Goal: Task Accomplishment & Management: Manage account settings

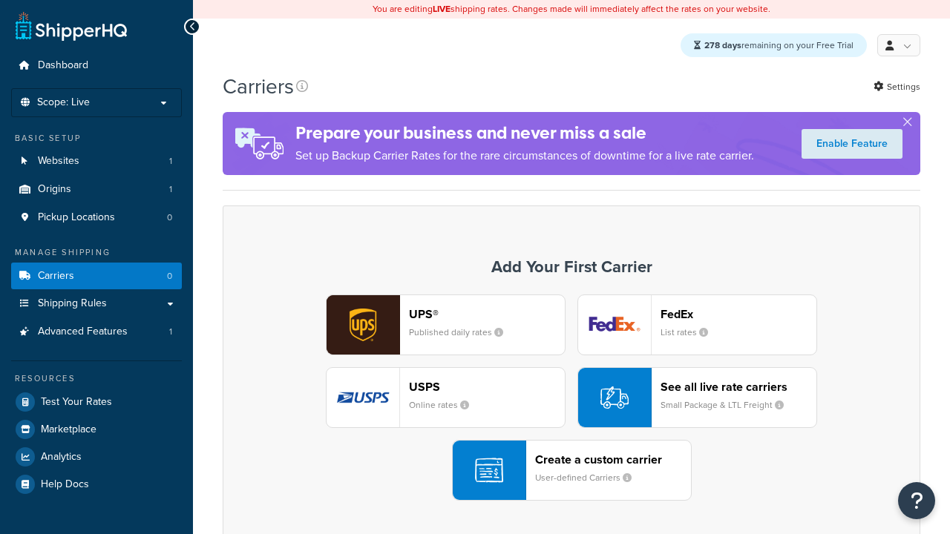
click at [571, 399] on div "UPS® Published daily rates FedEx List rates USPS Online rates See all live rate…" at bounding box center [571, 398] width 666 height 206
click at [571, 471] on div "Create a custom carrier User-defined Carriers" at bounding box center [613, 471] width 156 height 36
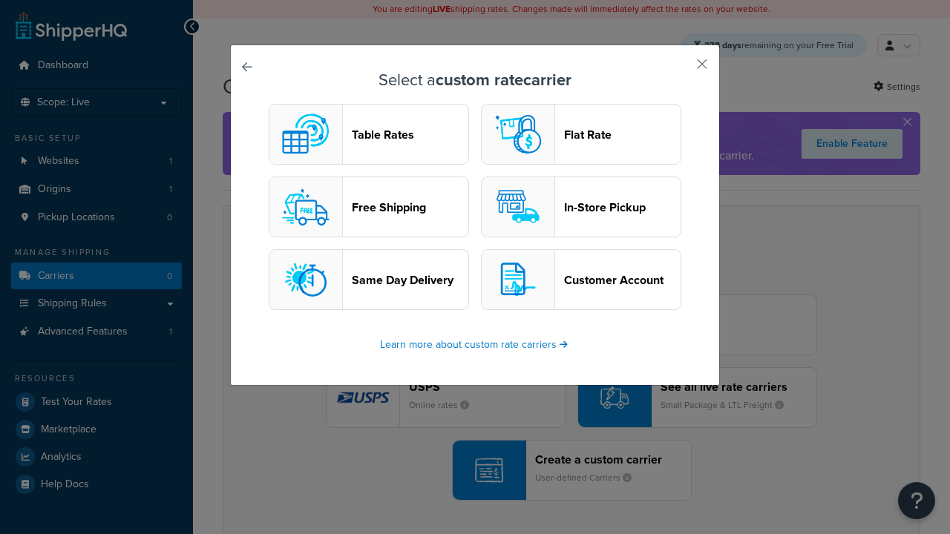
click at [581, 208] on header "In-Store Pickup" at bounding box center [622, 207] width 117 height 14
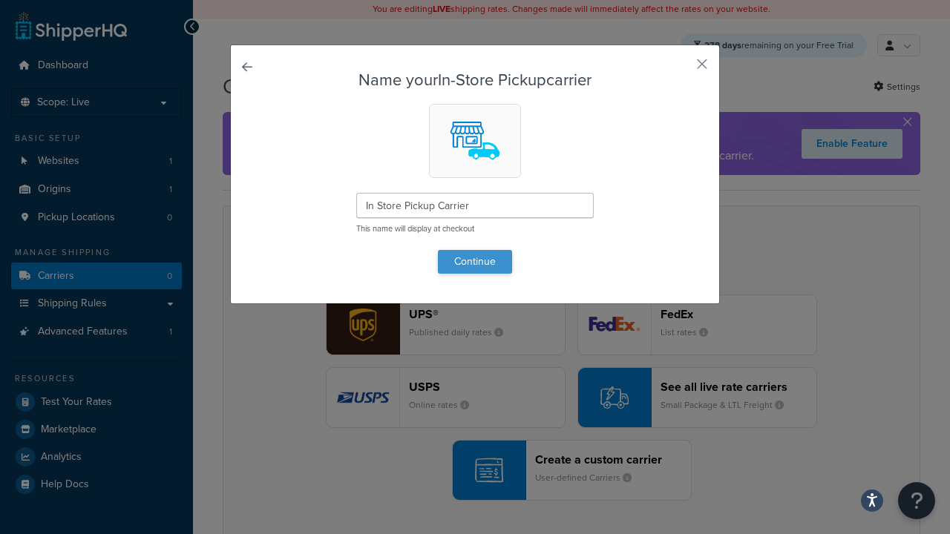
type input "In Store Pickup Carrier"
click at [475, 261] on button "Continue" at bounding box center [475, 262] width 74 height 24
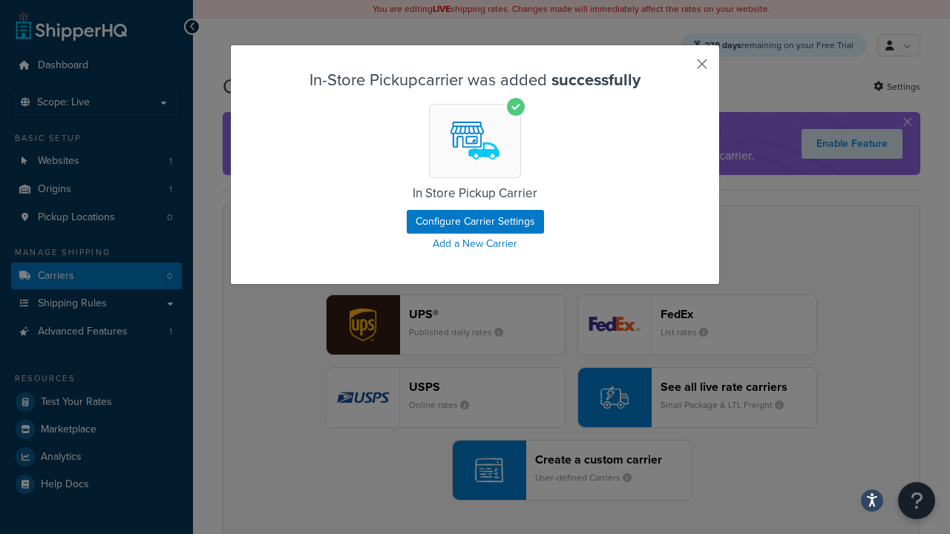
click at [680, 69] on button "button" at bounding box center [680, 70] width 4 height 4
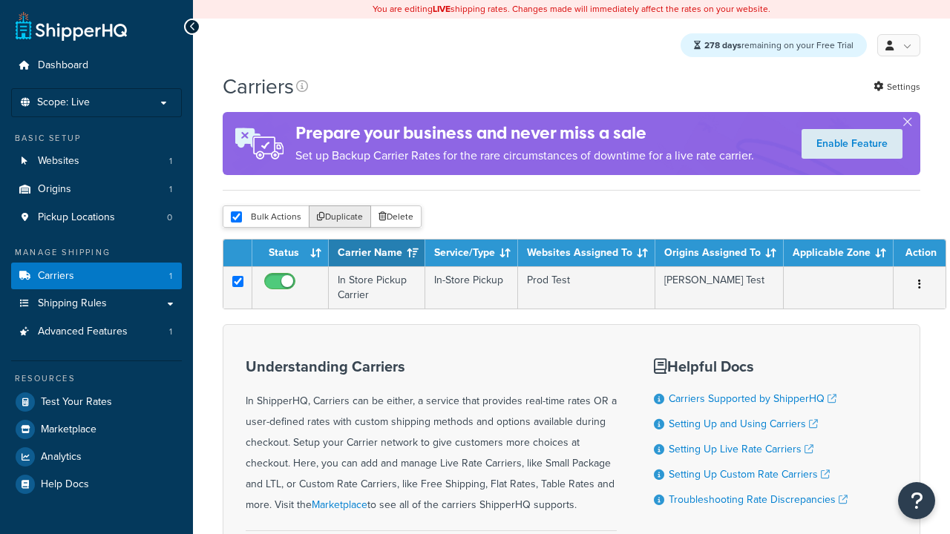
click at [338, 220] on button "Duplicate" at bounding box center [340, 217] width 62 height 22
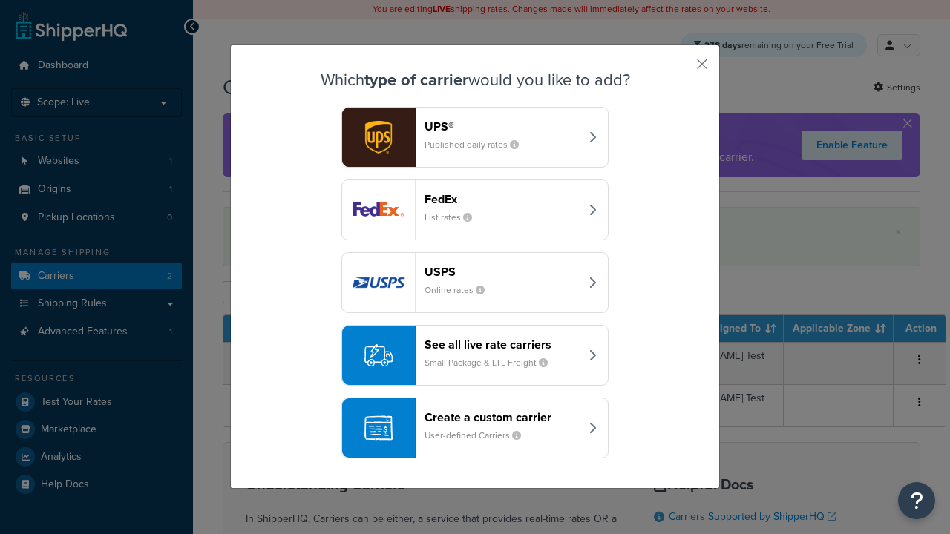
click at [475, 429] on div "Create a custom carrier User-defined Carriers" at bounding box center [501, 428] width 155 height 36
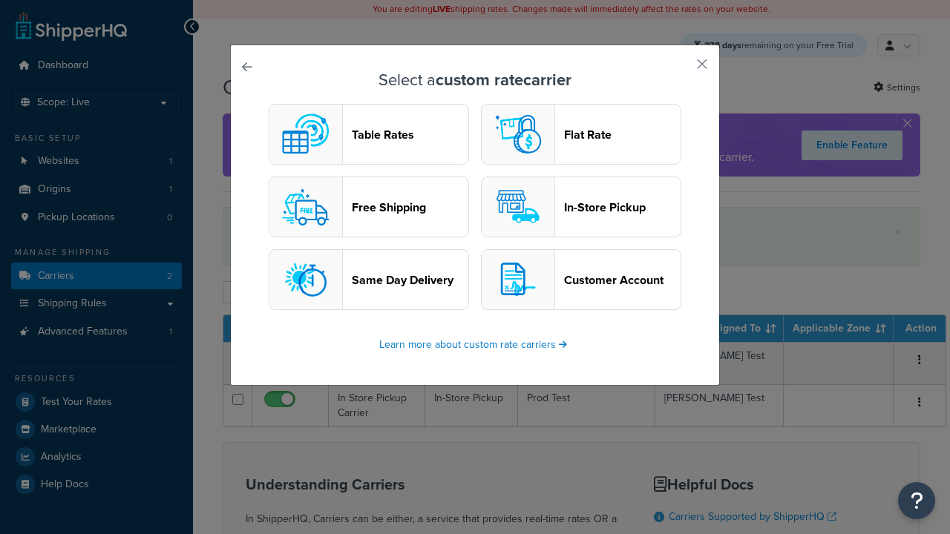
click at [581, 135] on header "Flat Rate" at bounding box center [622, 135] width 117 height 14
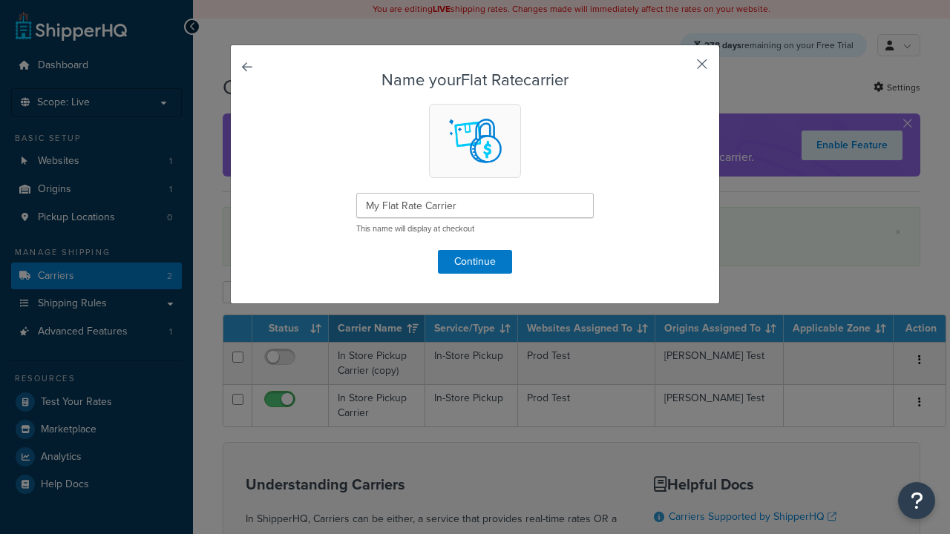
click at [680, 69] on button "button" at bounding box center [680, 70] width 4 height 4
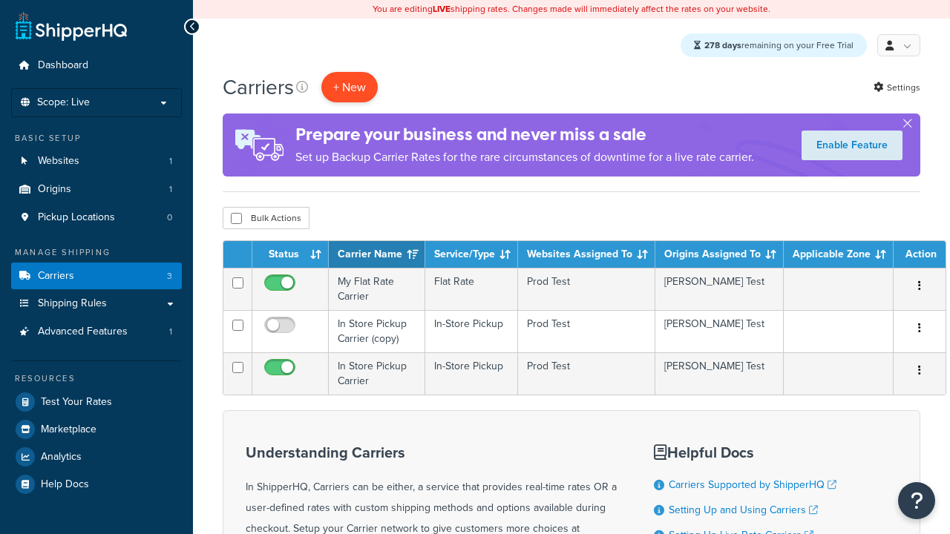
click at [350, 88] on button "+ New" at bounding box center [349, 87] width 56 height 30
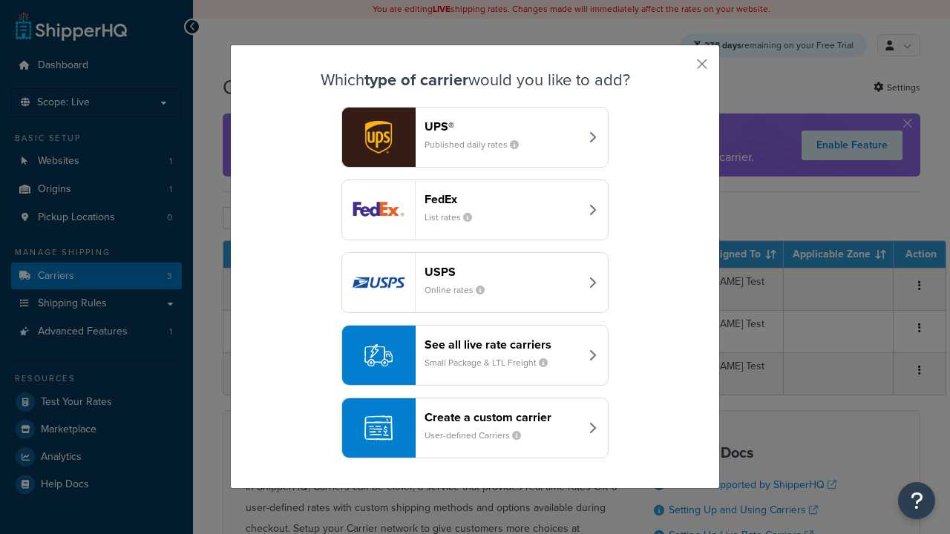
click at [475, 429] on div "Create a custom carrier User-defined Carriers" at bounding box center [501, 428] width 155 height 36
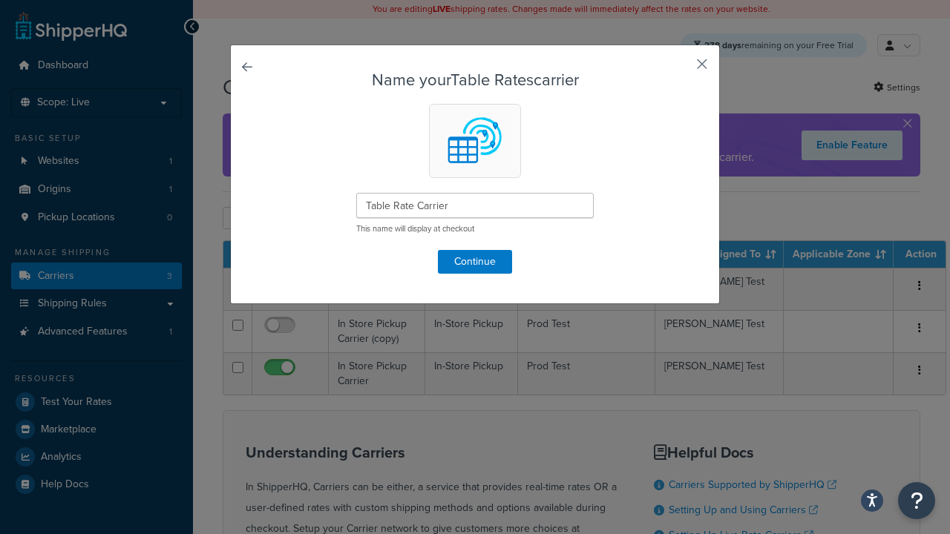
click at [680, 69] on button "button" at bounding box center [680, 70] width 4 height 4
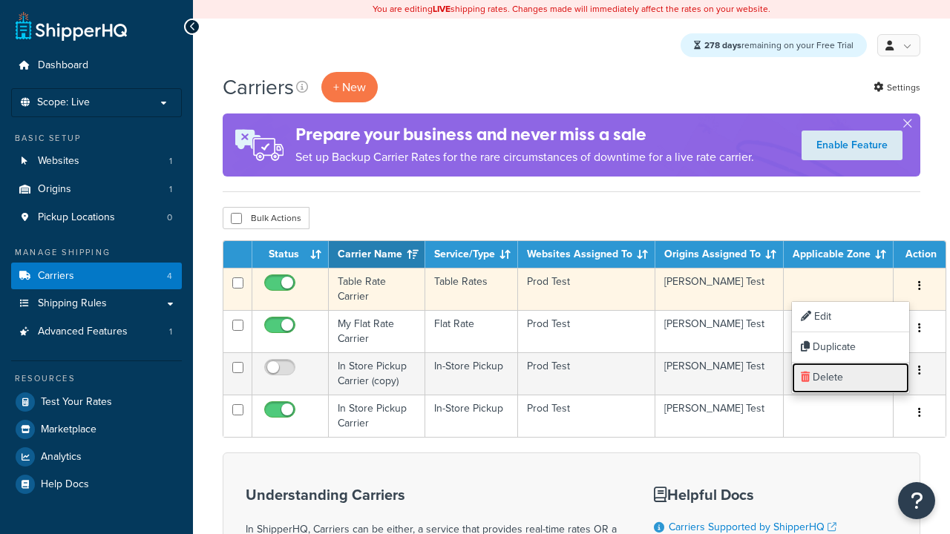
click at [850, 378] on link "Delete" at bounding box center [850, 378] width 117 height 30
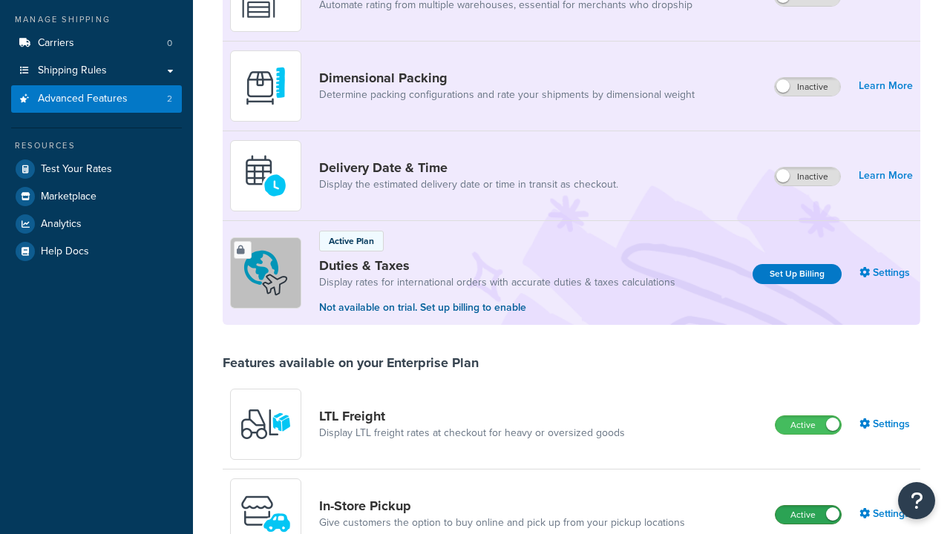
click at [808, 506] on label "Active" at bounding box center [808, 515] width 65 height 18
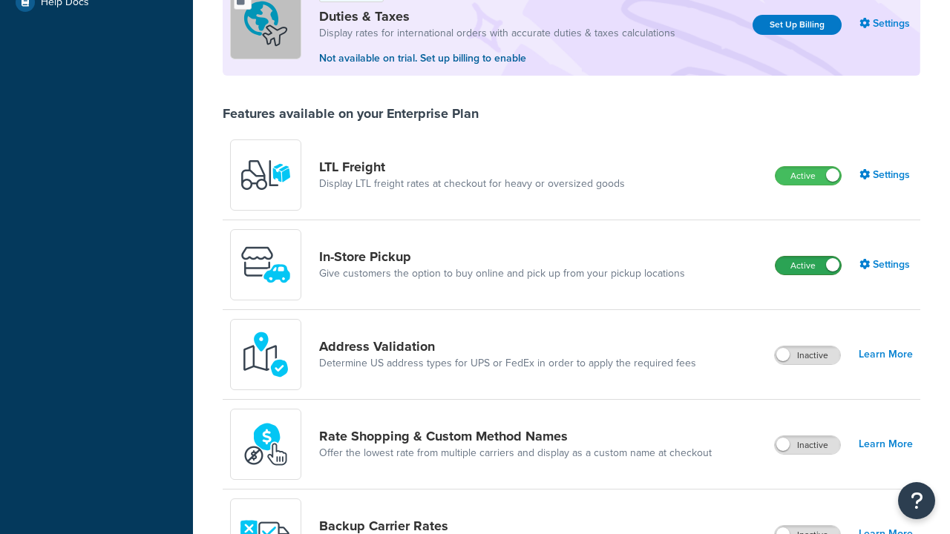
click at [808, 185] on label "Active" at bounding box center [808, 176] width 65 height 18
